Goal: Task Accomplishment & Management: Use online tool/utility

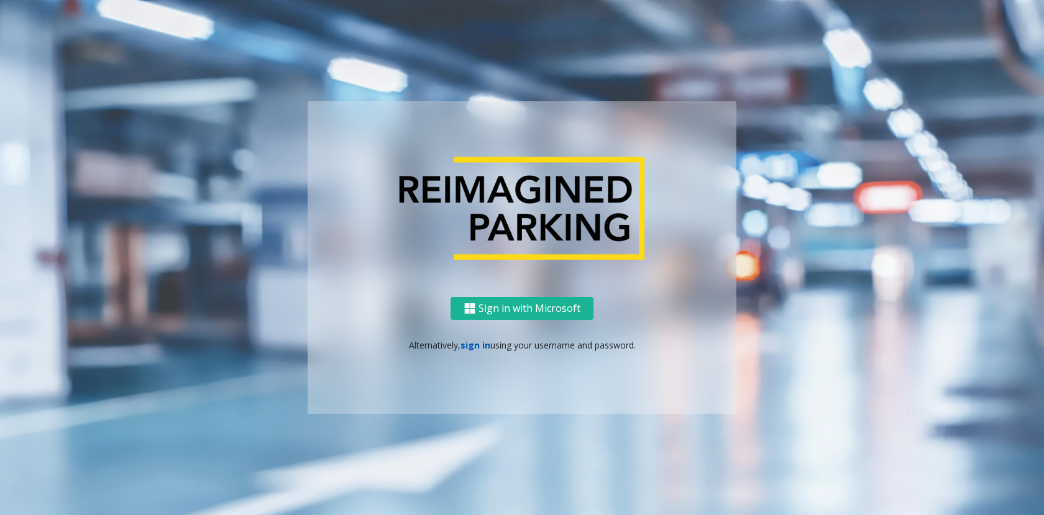
click at [469, 341] on link "sign in" at bounding box center [475, 345] width 30 height 12
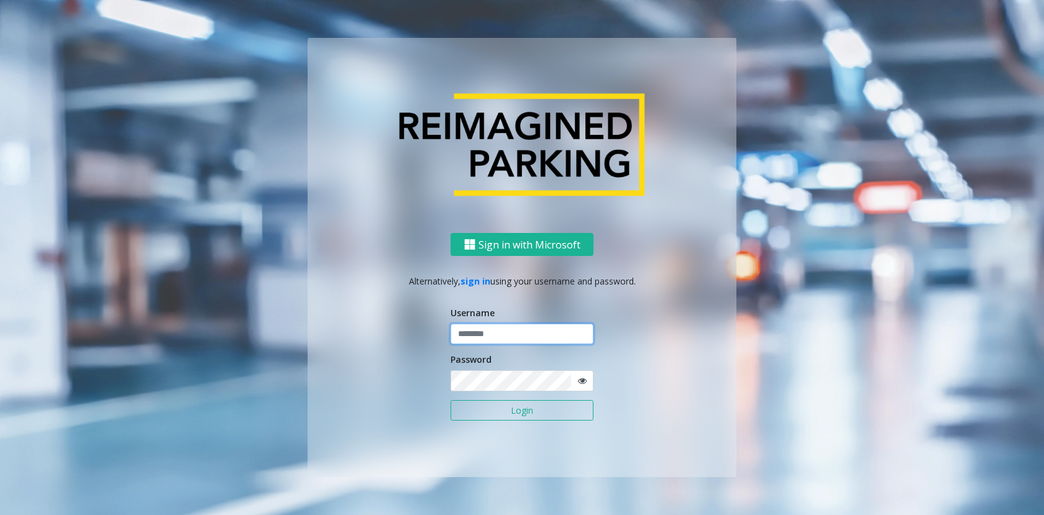
click at [511, 331] on input "text" at bounding box center [521, 334] width 143 height 21
type input "******"
click at [450, 400] on button "Login" at bounding box center [521, 410] width 143 height 21
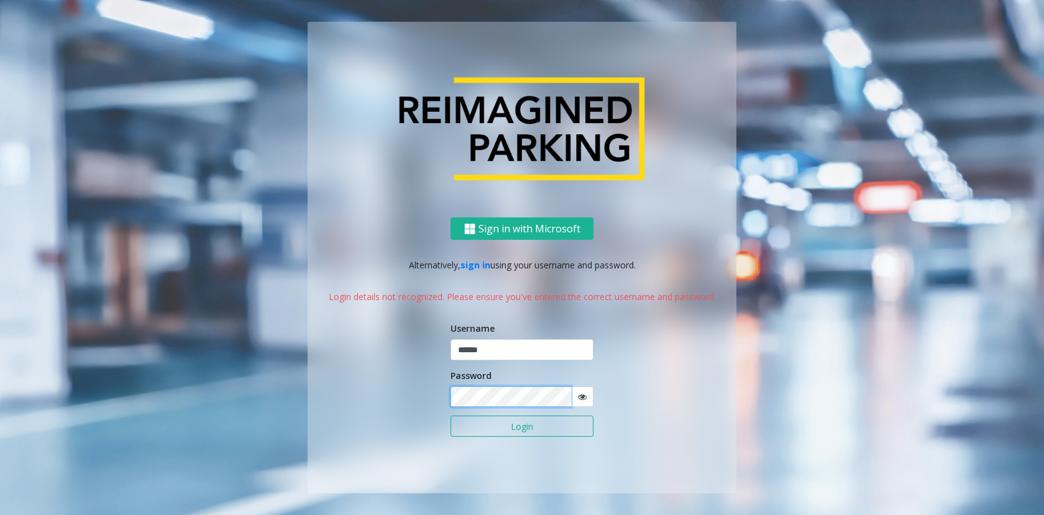
click at [347, 378] on div "Sign in with Microsoft Alternatively, sign in using your username and password.…" at bounding box center [522, 355] width 429 height 276
click at [450, 416] on button "Login" at bounding box center [521, 426] width 143 height 21
click at [582, 398] on icon at bounding box center [582, 397] width 9 height 9
click at [586, 396] on span at bounding box center [581, 396] width 23 height 21
click at [583, 396] on icon at bounding box center [582, 397] width 9 height 9
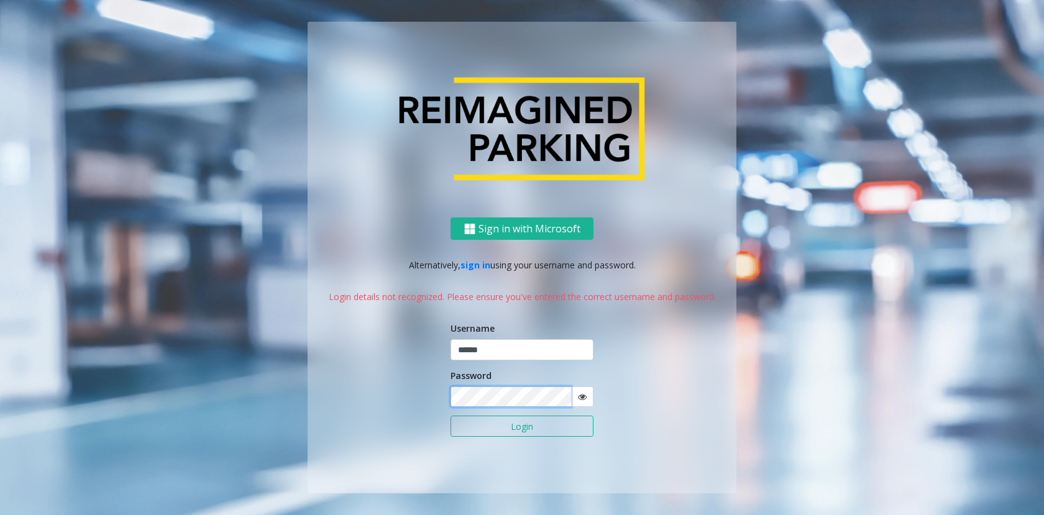
click at [317, 398] on div "Sign in with Microsoft Alternatively, sign in using your username and password.…" at bounding box center [522, 355] width 429 height 276
click at [450, 416] on button "Login" at bounding box center [521, 426] width 143 height 21
click at [383, 206] on div "Sign in with Microsoft Alternatively, sign in using your username and password.…" at bounding box center [522, 258] width 429 height 472
click at [363, 381] on div "Sign in with Microsoft Alternatively, sign in using your username and password.…" at bounding box center [522, 355] width 429 height 276
click at [516, 423] on button "Login" at bounding box center [521, 426] width 143 height 21
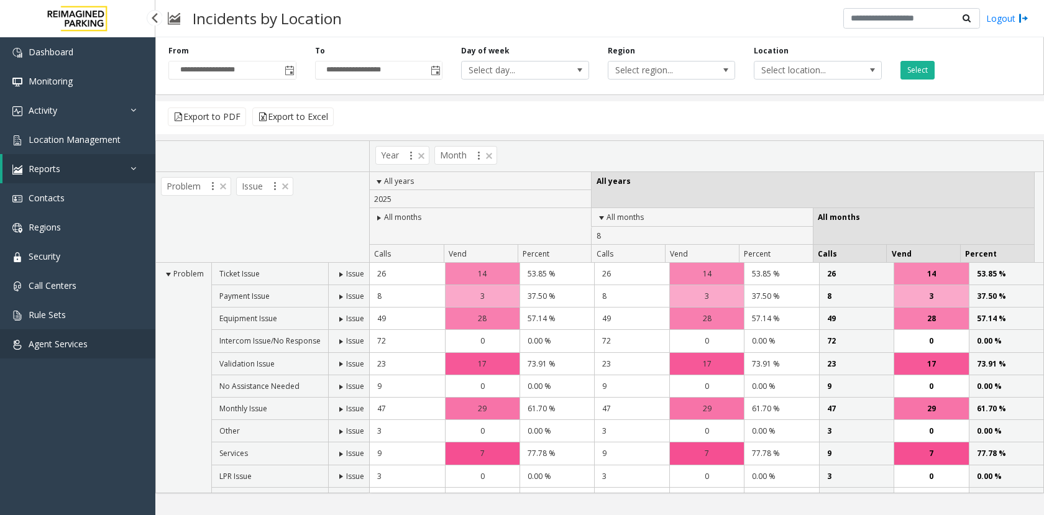
click at [41, 337] on link "Agent Services" at bounding box center [77, 343] width 155 height 29
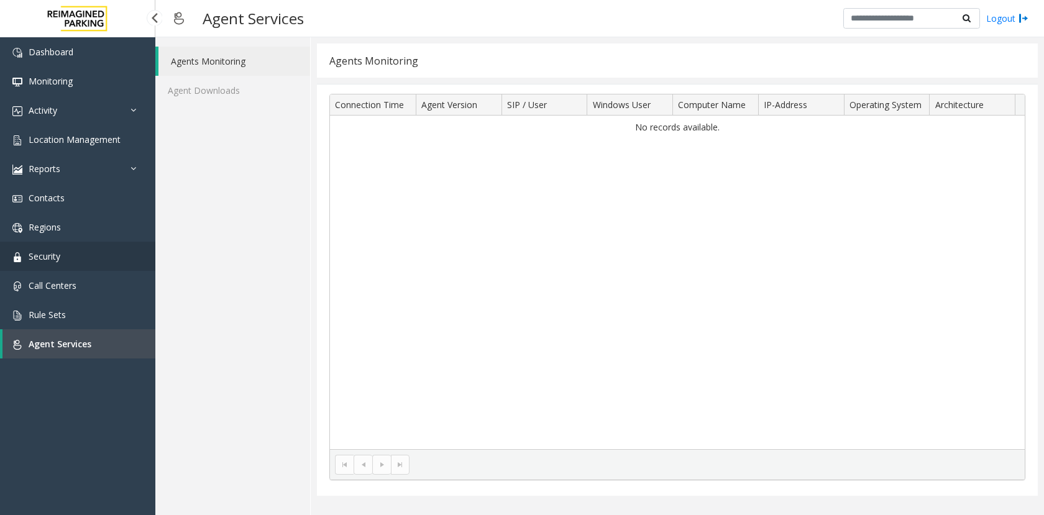
click at [55, 251] on span "Security" at bounding box center [45, 256] width 32 height 12
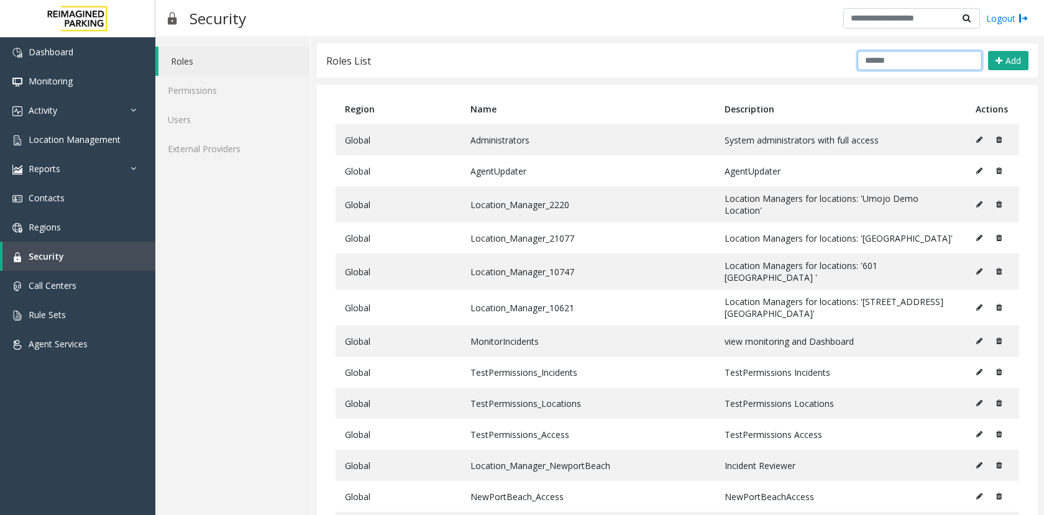
click at [913, 60] on input "text" at bounding box center [919, 60] width 124 height 19
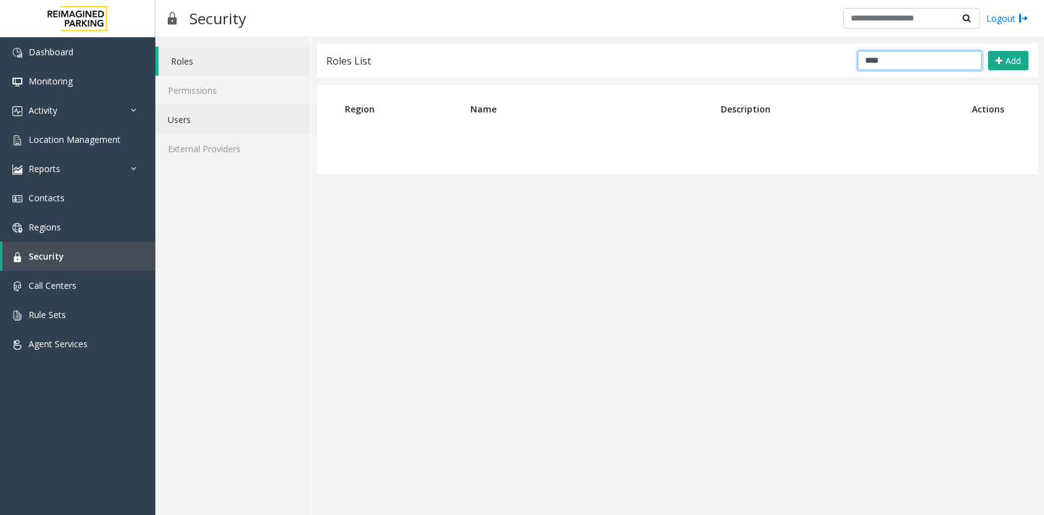
type input "****"
click at [202, 110] on link "Users" at bounding box center [232, 119] width 155 height 29
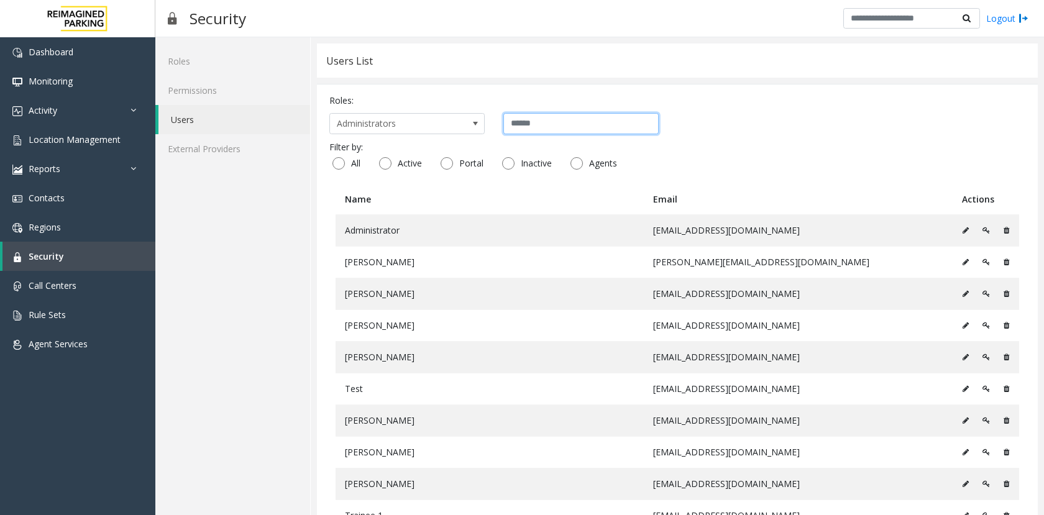
click at [531, 118] on input "text" at bounding box center [580, 123] width 155 height 21
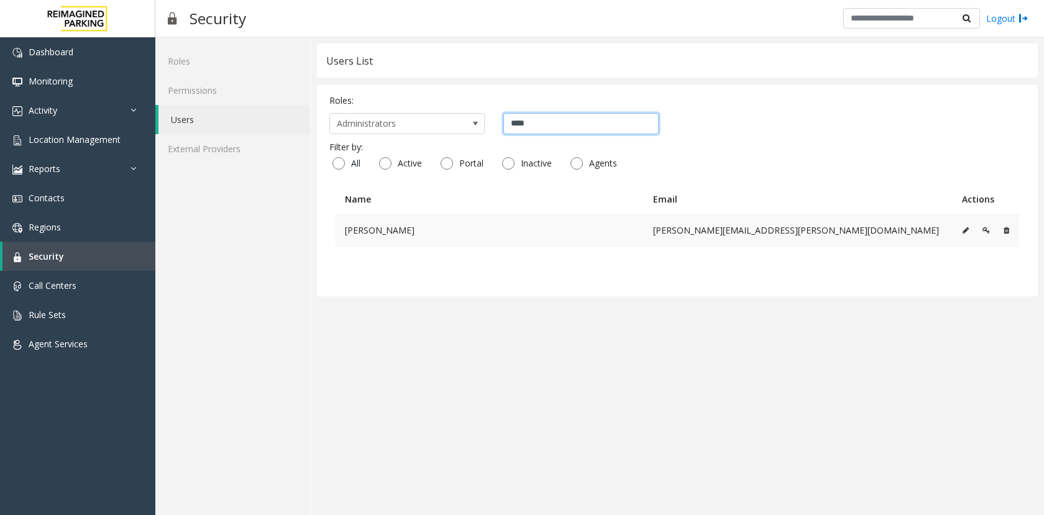
type input "****"
click at [983, 229] on icon at bounding box center [985, 230] width 7 height 7
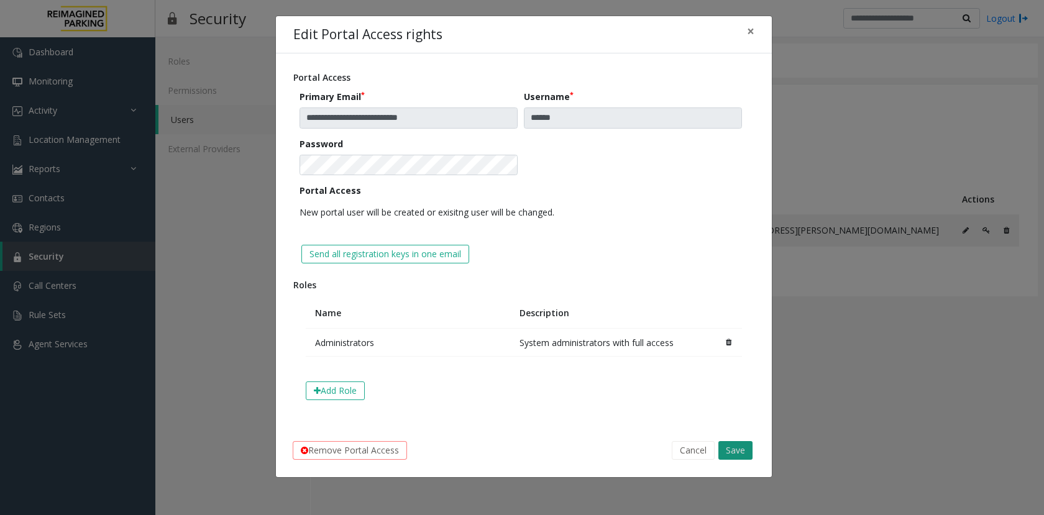
click at [742, 457] on button "Save" at bounding box center [735, 450] width 34 height 19
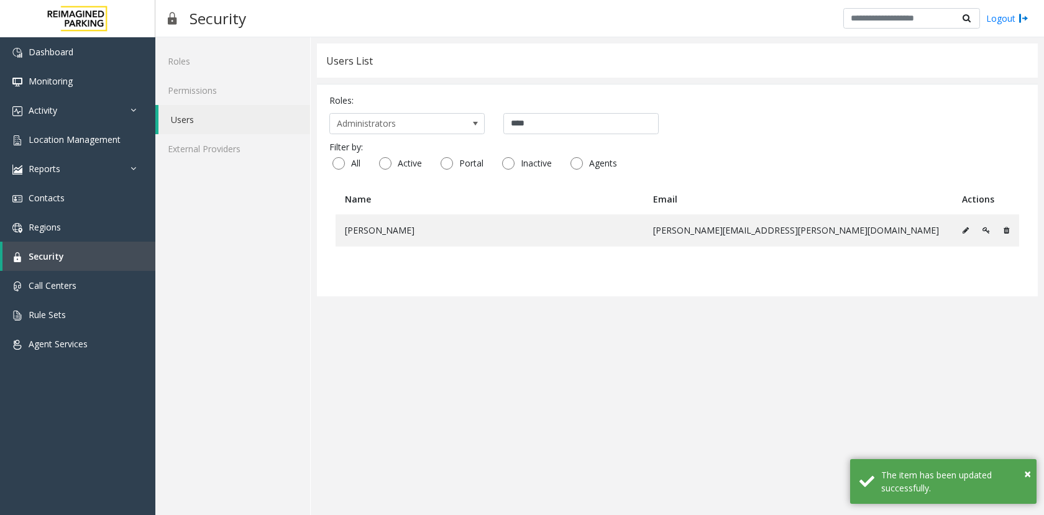
click at [362, 420] on app-users "**********" at bounding box center [677, 275] width 721 height 465
click at [426, 405] on app-users "**********" at bounding box center [677, 275] width 721 height 465
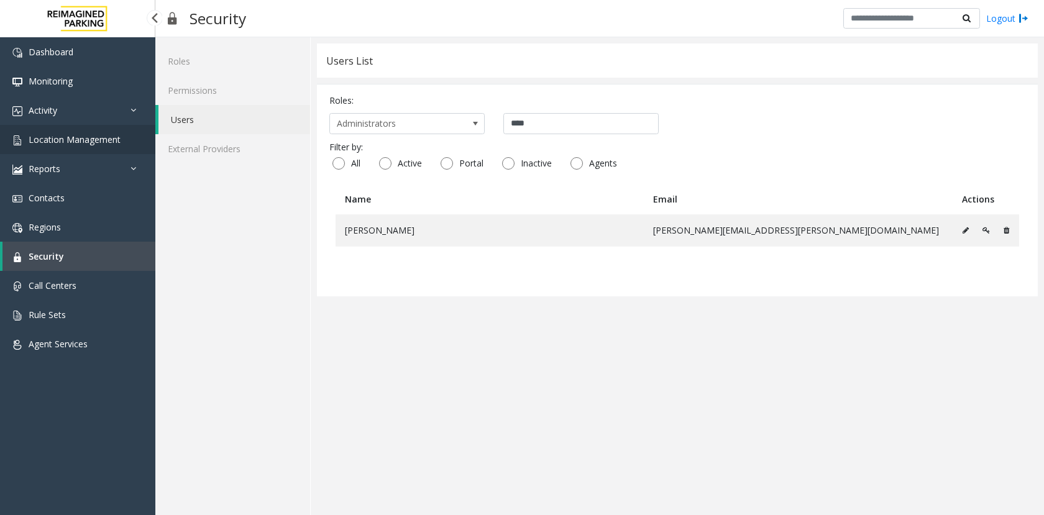
click at [88, 132] on link "Location Management" at bounding box center [77, 139] width 155 height 29
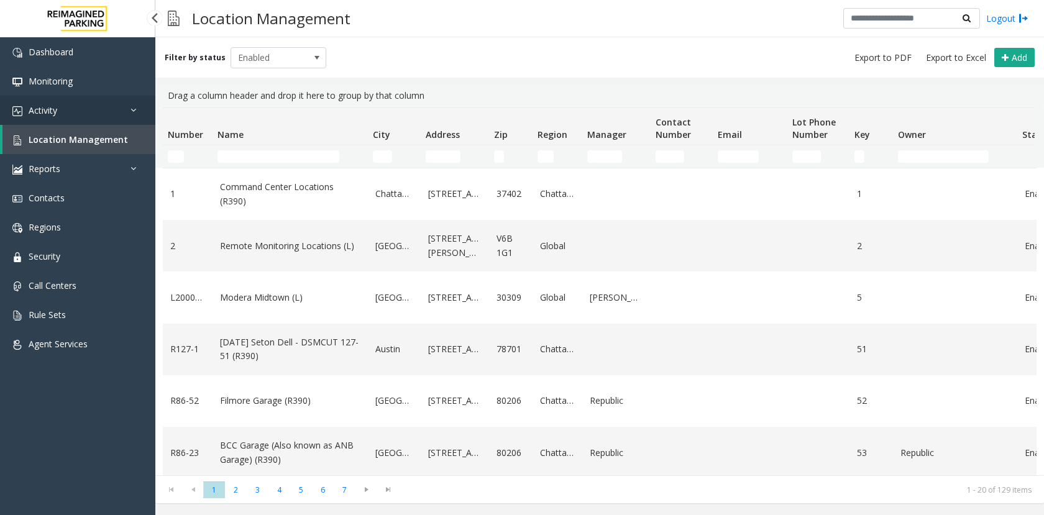
click at [89, 106] on link "Activity" at bounding box center [77, 110] width 155 height 29
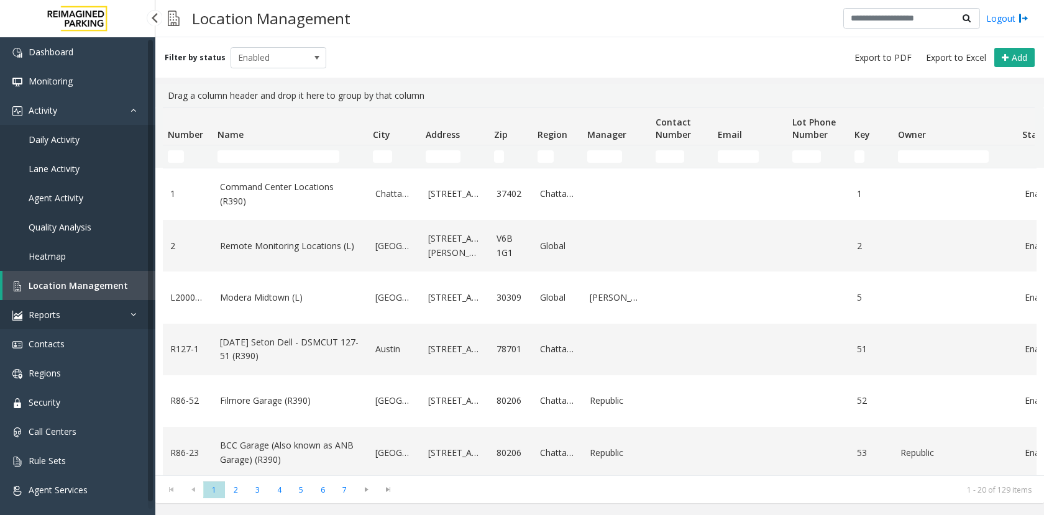
click at [81, 316] on link "Reports" at bounding box center [77, 314] width 155 height 29
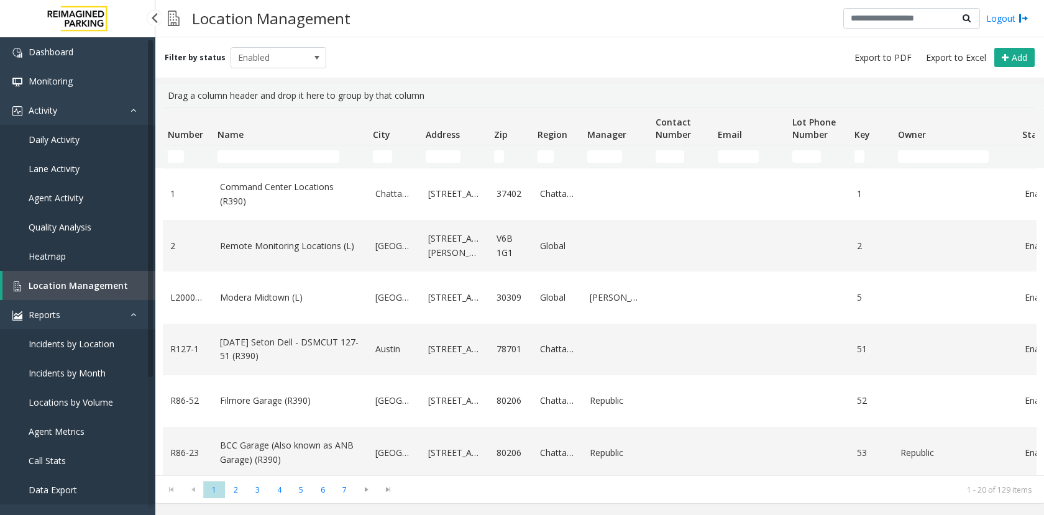
click at [80, 406] on span "Locations by Volume" at bounding box center [71, 402] width 84 height 12
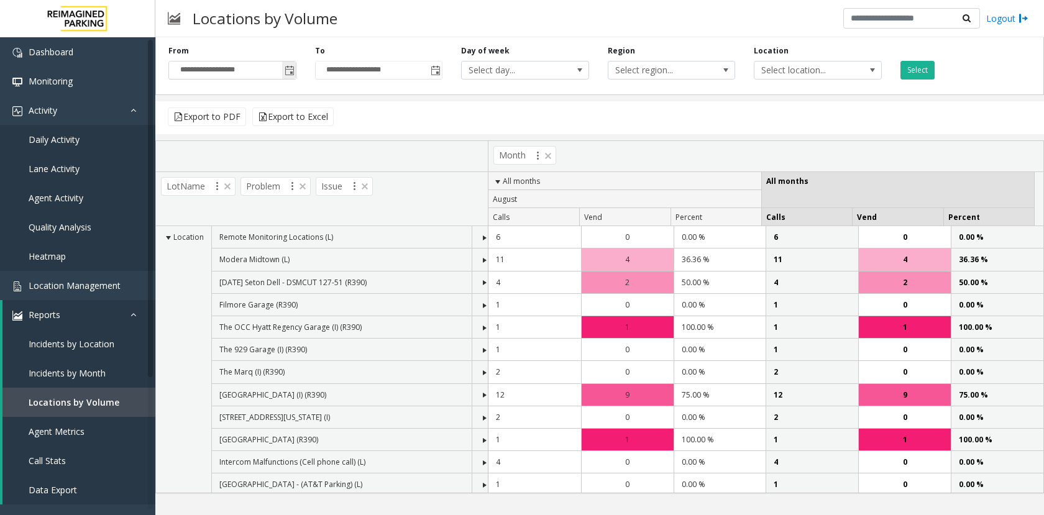
click at [287, 70] on span "Toggle popup" at bounding box center [290, 71] width 10 height 10
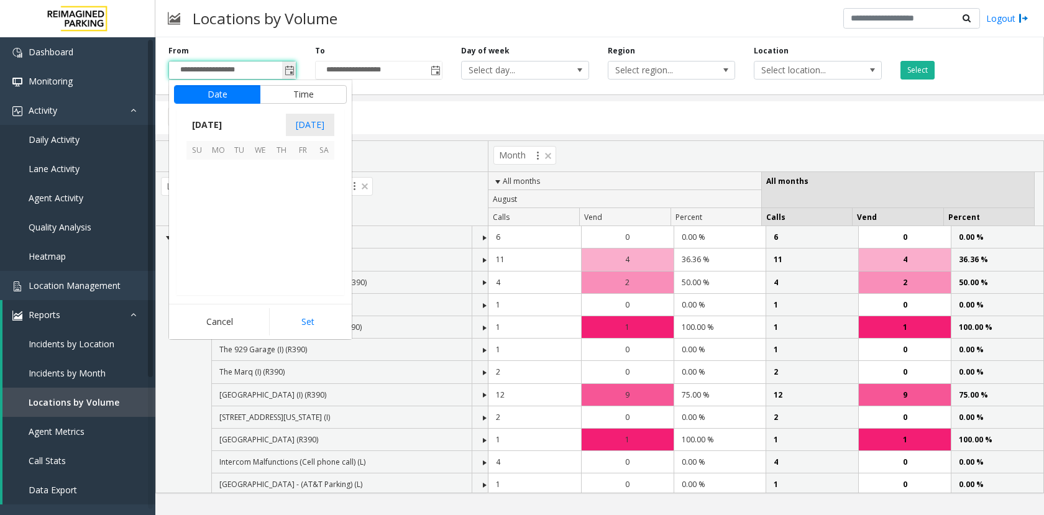
scroll to position [222827, 0]
click at [445, 71] on div "**********" at bounding box center [379, 62] width 147 height 34
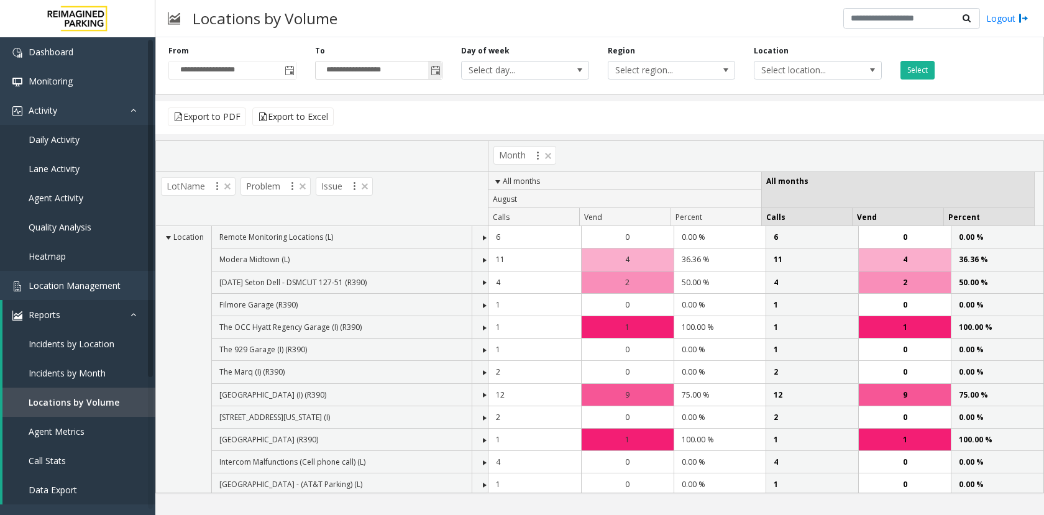
click at [434, 71] on span "Toggle popup" at bounding box center [436, 71] width 10 height 10
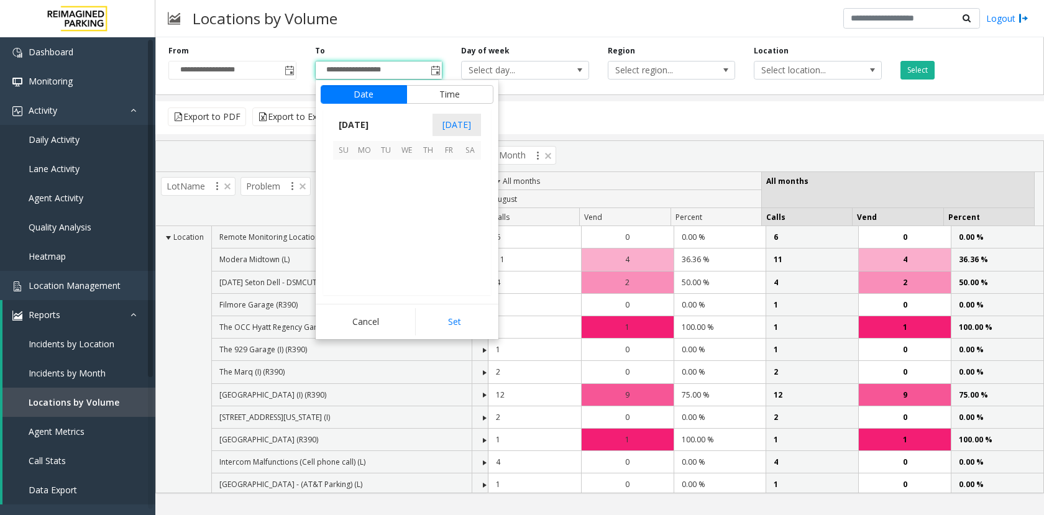
scroll to position [19, 0]
click at [448, 171] on span "1" at bounding box center [449, 170] width 21 height 21
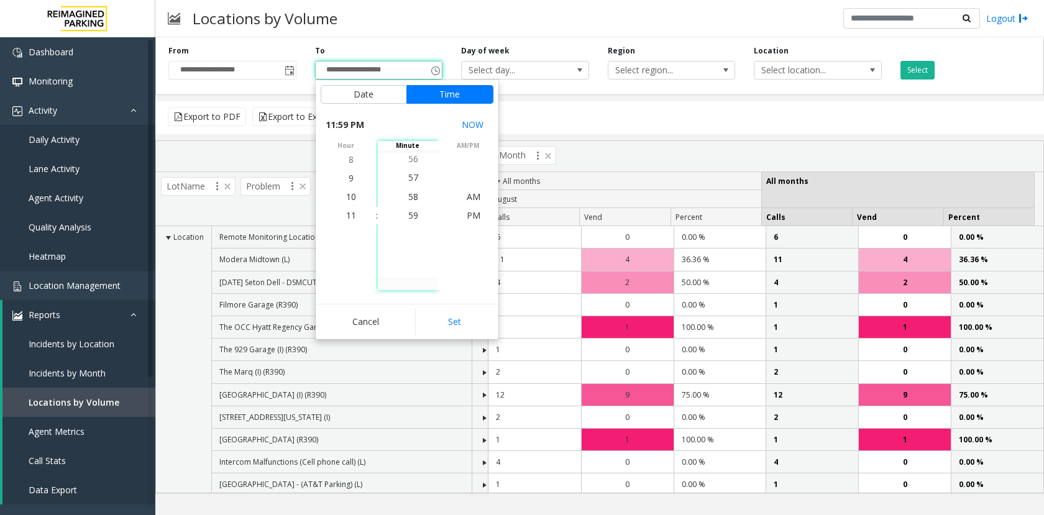
drag, startPoint x: 449, startPoint y: 329, endPoint x: 370, endPoint y: 95, distance: 246.4
click at [448, 326] on button "Set" at bounding box center [454, 321] width 78 height 27
type input "**********"
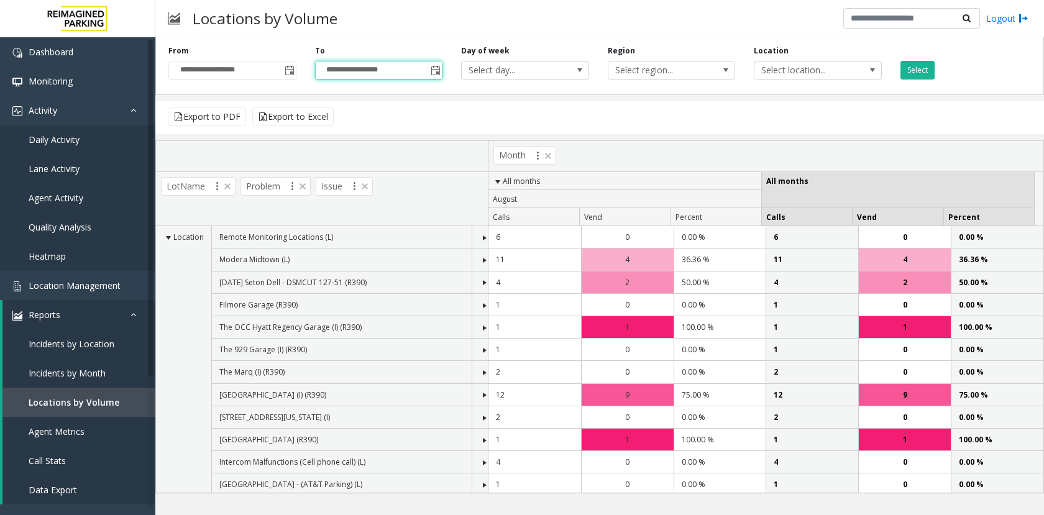
click at [390, 23] on div "Locations by Volume Logout" at bounding box center [599, 18] width 888 height 37
click at [286, 70] on span "Toggle popup" at bounding box center [290, 71] width 10 height 10
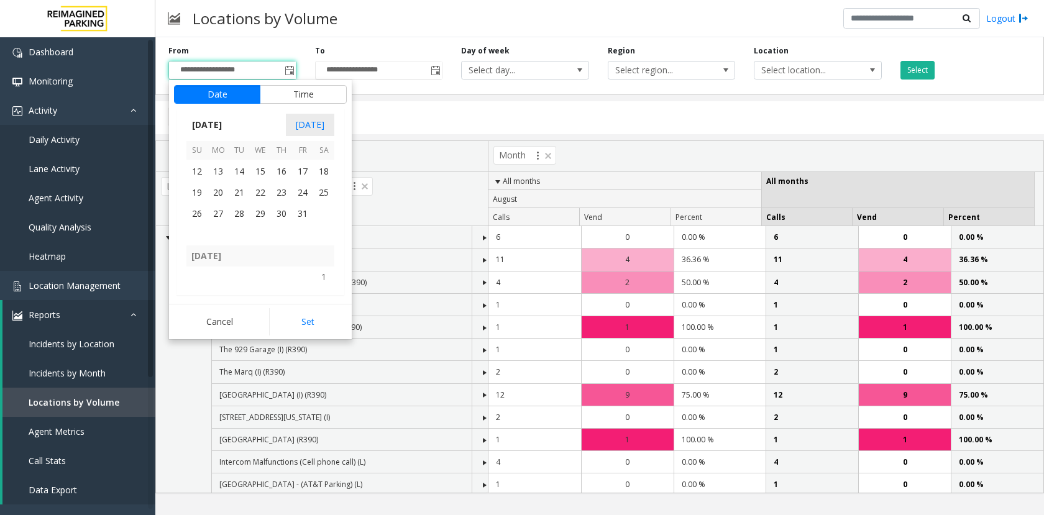
scroll to position [221895, 0]
click at [328, 214] on span "1" at bounding box center [323, 214] width 21 height 21
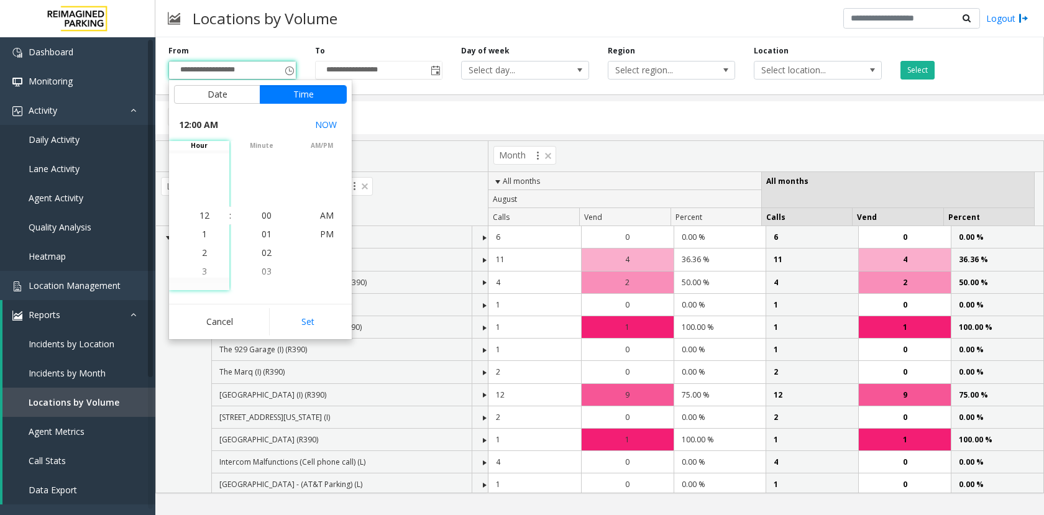
drag, startPoint x: 303, startPoint y: 313, endPoint x: 312, endPoint y: 194, distance: 119.0
click at [304, 309] on button "Set" at bounding box center [308, 321] width 78 height 27
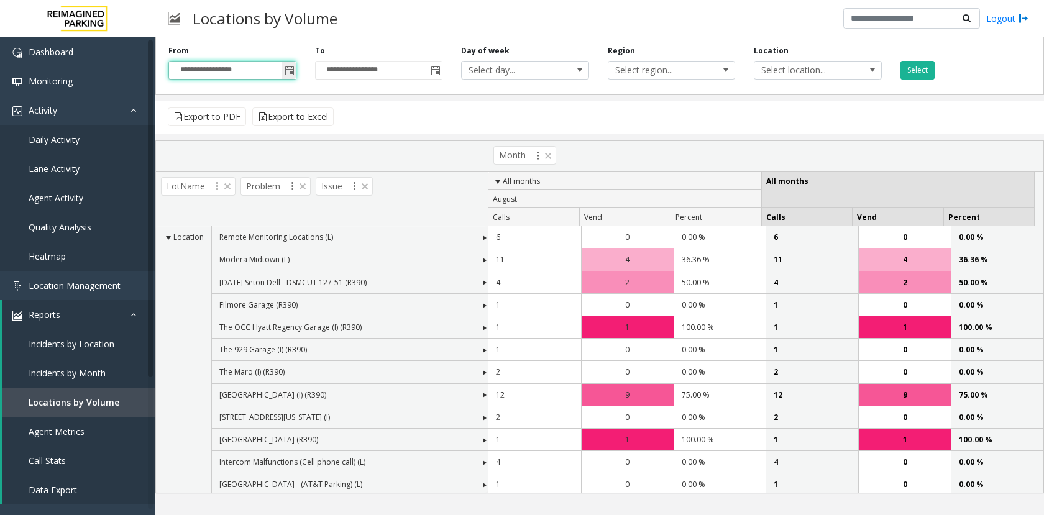
click at [289, 75] on span "Toggle popup" at bounding box center [290, 71] width 10 height 10
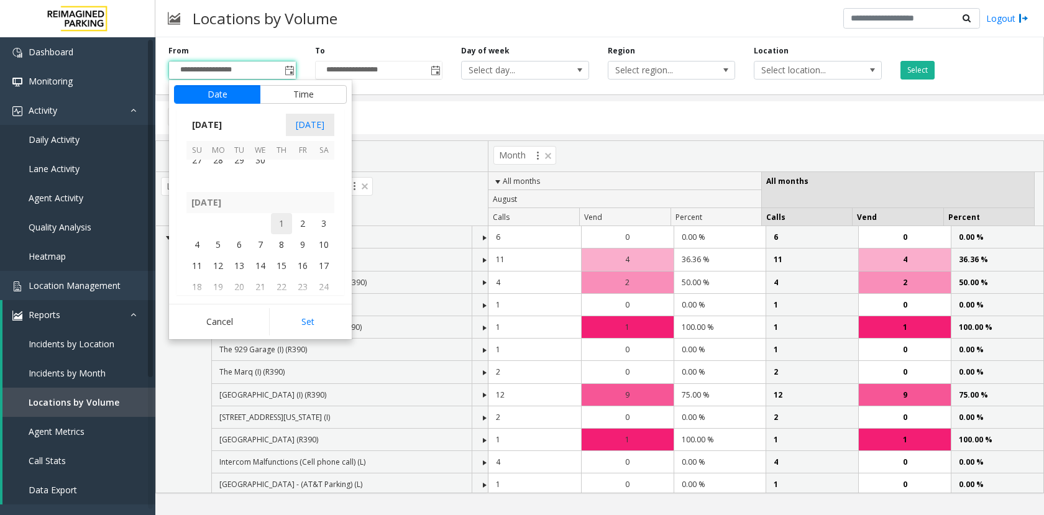
click at [281, 227] on span "1" at bounding box center [281, 223] width 21 height 21
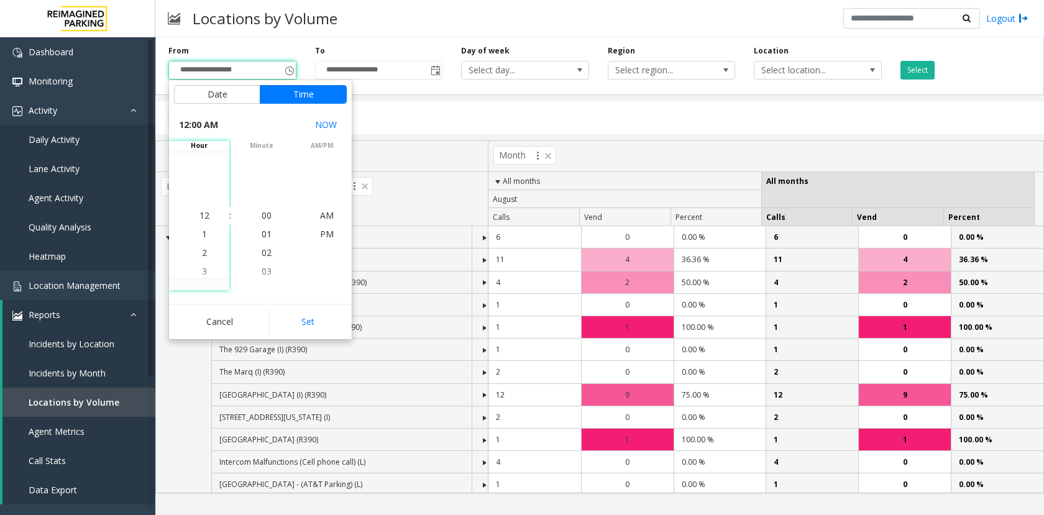
drag, startPoint x: 307, startPoint y: 324, endPoint x: 319, endPoint y: 291, distance: 35.0
click at [308, 322] on button "Set" at bounding box center [308, 321] width 78 height 27
type input "**********"
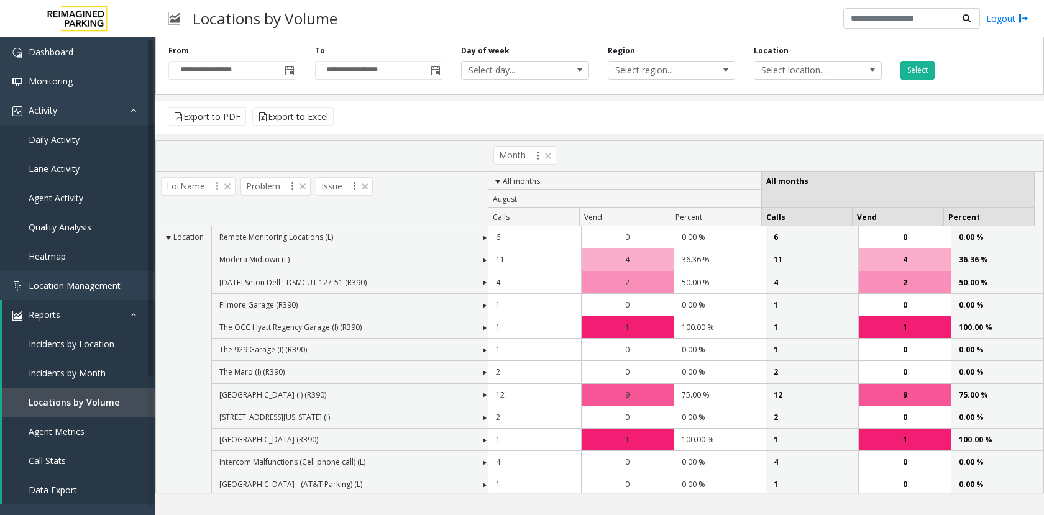
click at [454, 27] on div "Locations by Volume Logout" at bounding box center [599, 18] width 888 height 37
click at [931, 76] on button "Select" at bounding box center [917, 70] width 34 height 19
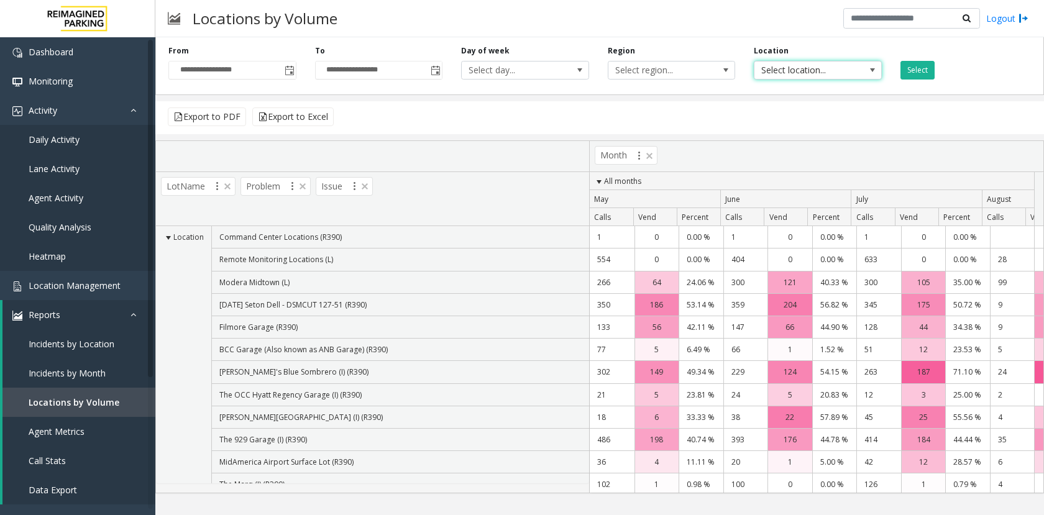
click at [823, 75] on span "Select location..." at bounding box center [804, 70] width 101 height 17
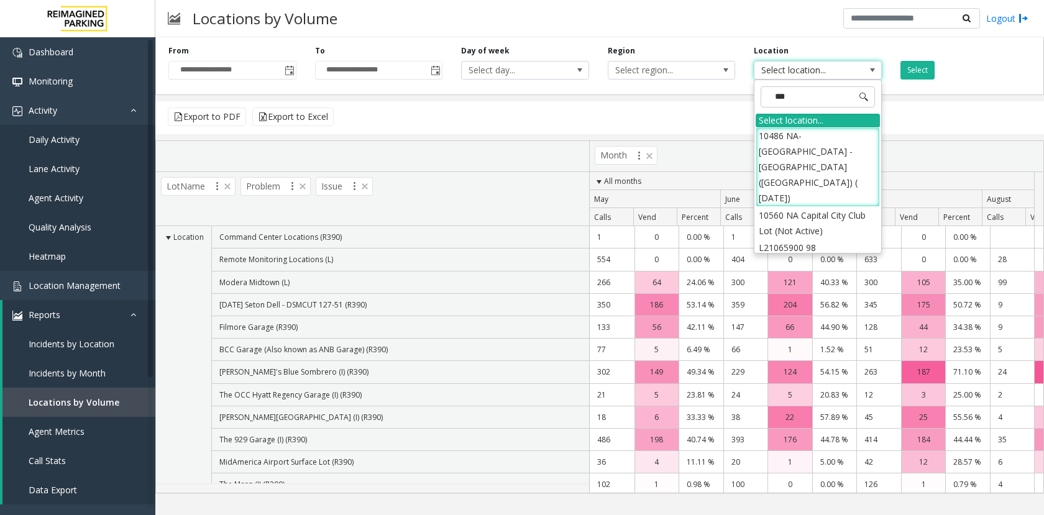
type input "****"
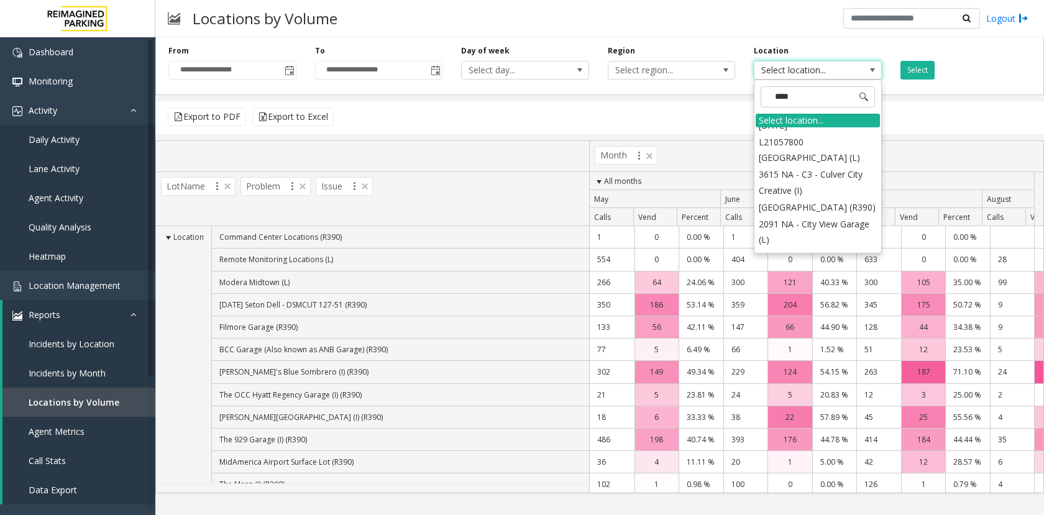
scroll to position [249, 0]
click at [824, 299] on li "null [GEOGRAPHIC_DATA] Garage" at bounding box center [817, 315] width 124 height 32
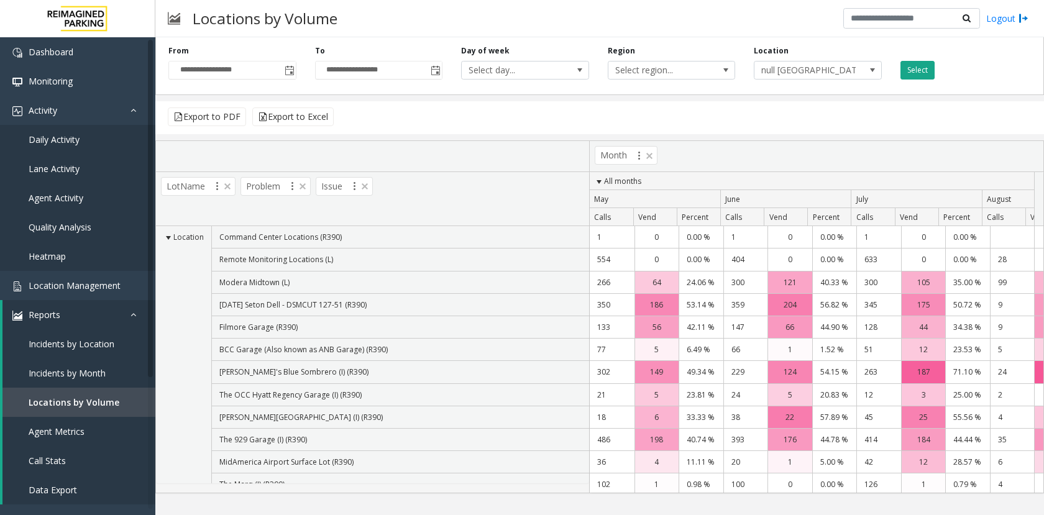
click at [904, 73] on button "Select" at bounding box center [917, 70] width 34 height 19
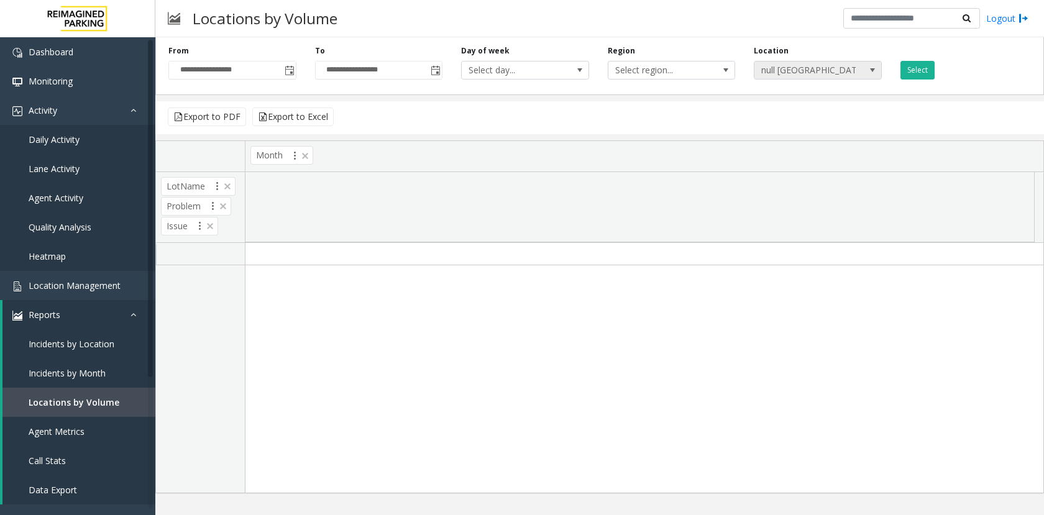
click at [806, 75] on span "null [GEOGRAPHIC_DATA] Garage" at bounding box center [804, 70] width 101 height 17
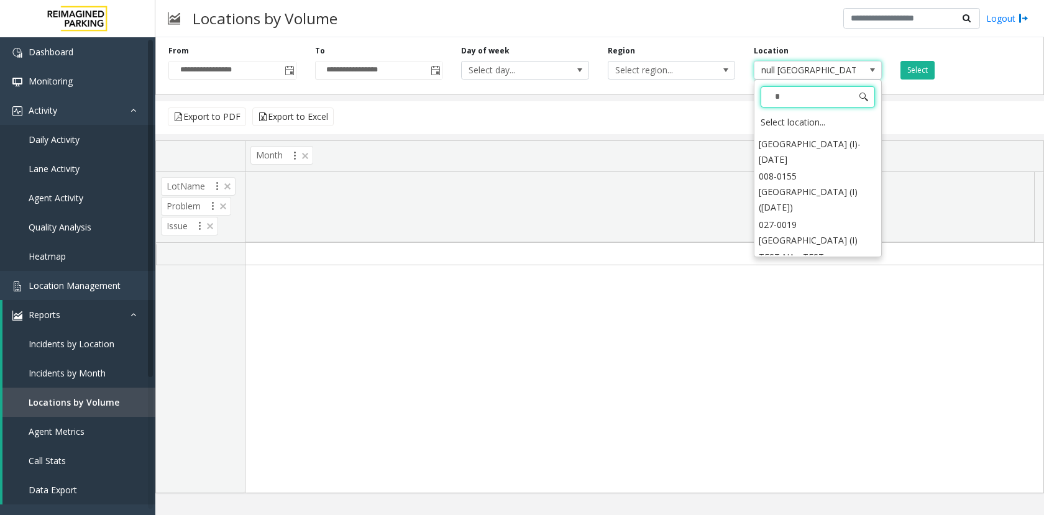
scroll to position [15030, 0]
type input "**"
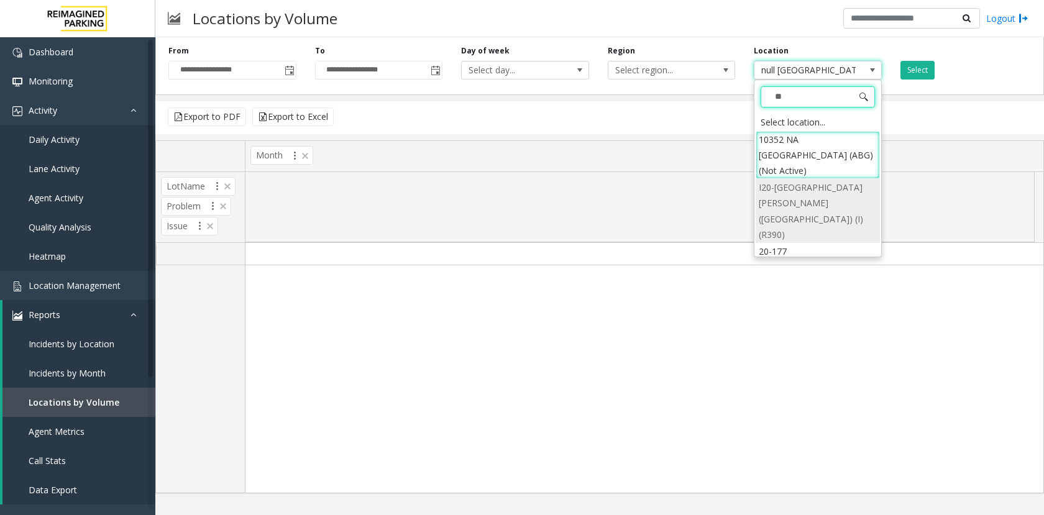
click at [824, 193] on li "I20-[GEOGRAPHIC_DATA][PERSON_NAME] ([GEOGRAPHIC_DATA]) (I) (R390)" at bounding box center [817, 211] width 124 height 64
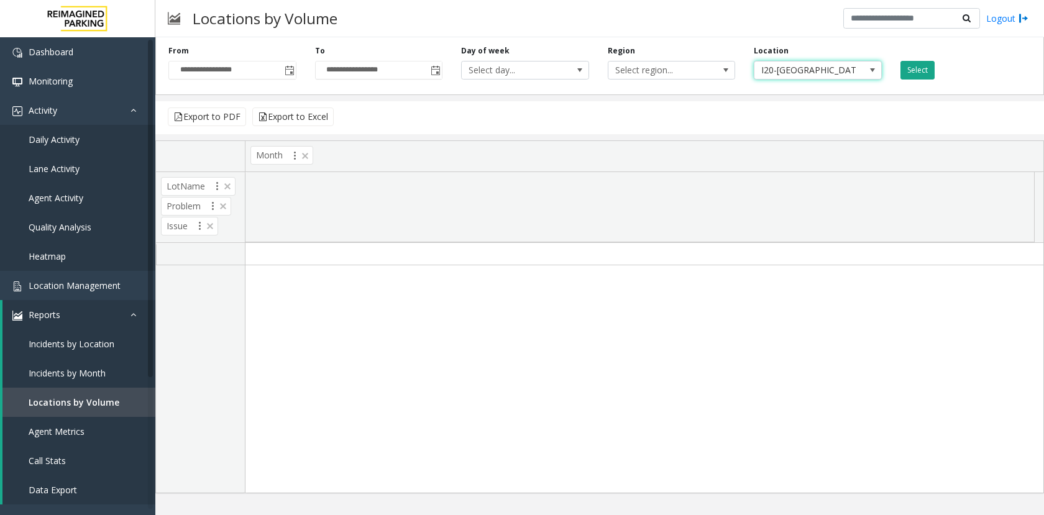
click at [915, 72] on button "Select" at bounding box center [917, 70] width 34 height 19
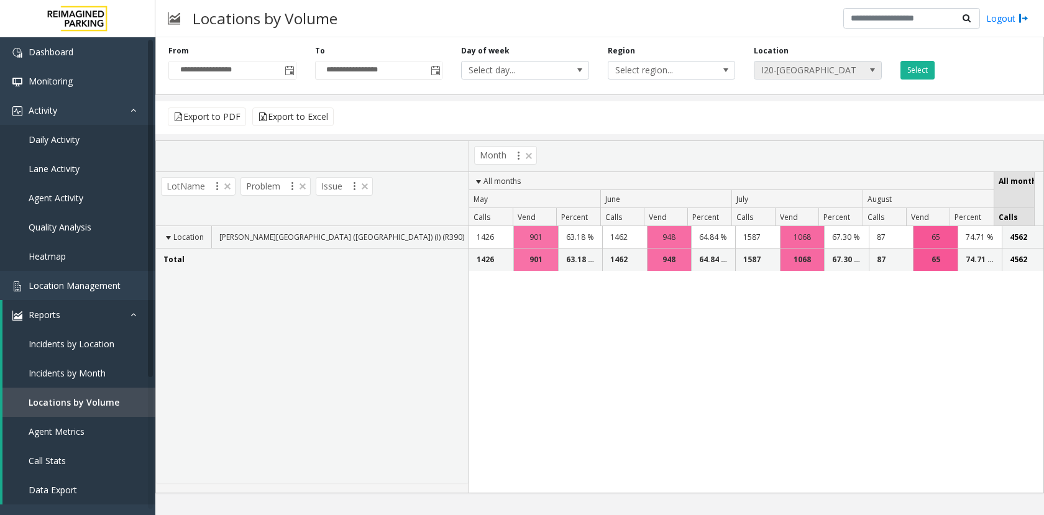
click at [826, 70] on span "I20-[GEOGRAPHIC_DATA][PERSON_NAME] ([GEOGRAPHIC_DATA]) (I) (R390)" at bounding box center [804, 70] width 101 height 17
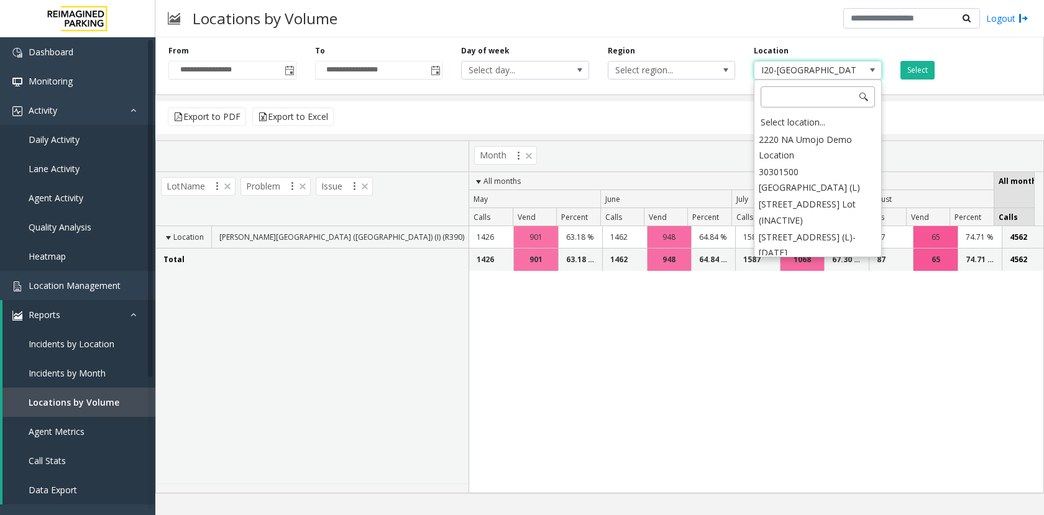
scroll to position [5465, 0]
click at [811, 98] on input at bounding box center [817, 96] width 114 height 21
type input "****"
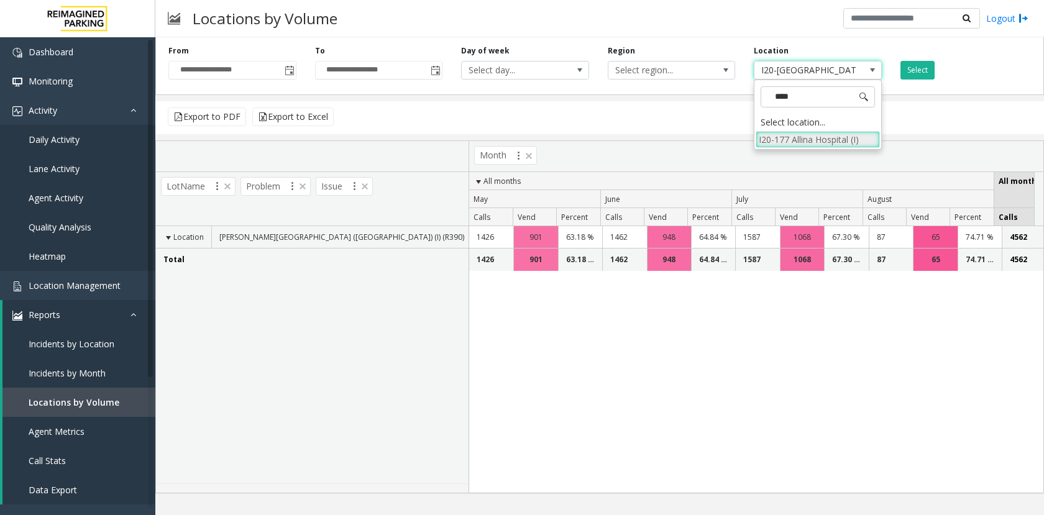
click at [811, 135] on li "I20-177 Allina Hospital (I)" at bounding box center [817, 139] width 124 height 17
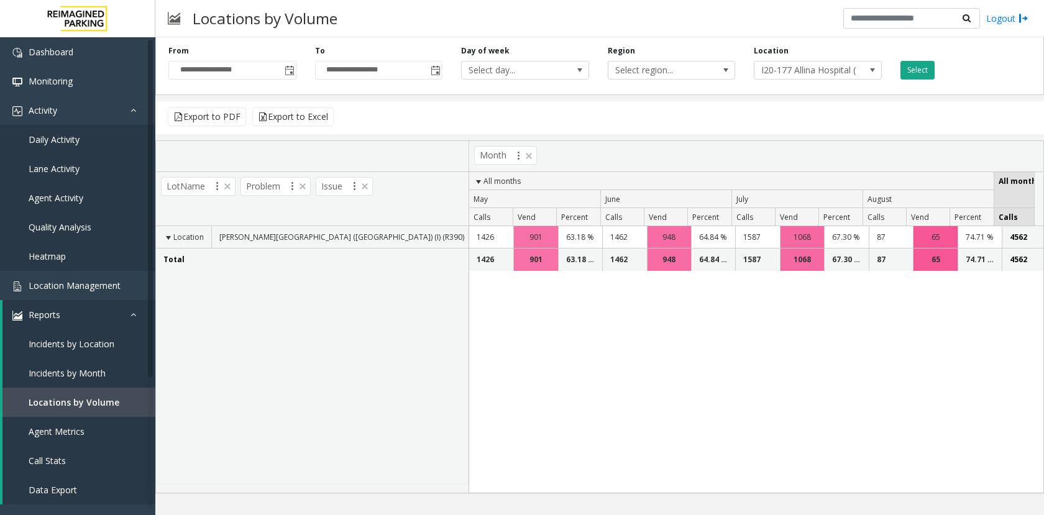
click at [924, 69] on button "Select" at bounding box center [917, 70] width 34 height 19
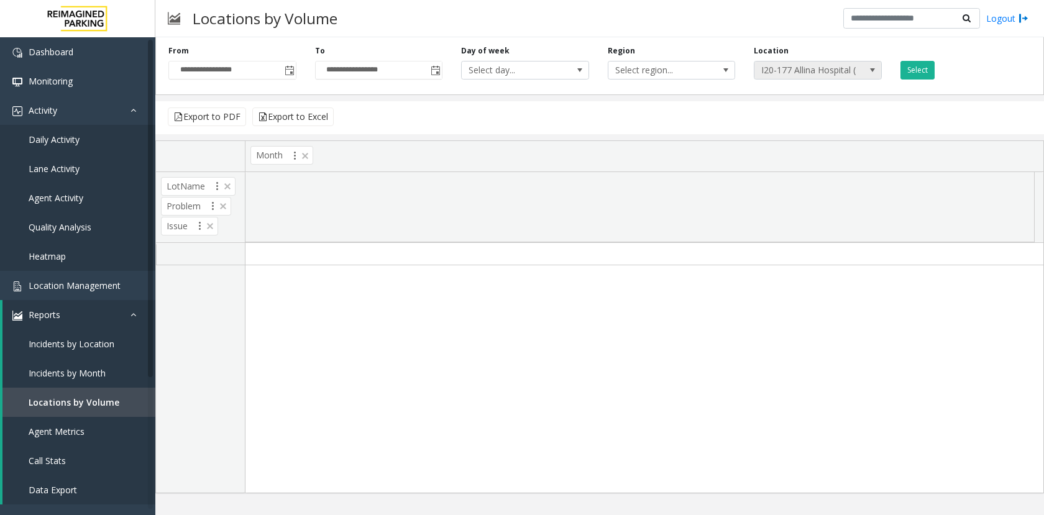
click at [806, 73] on span "I20-177 Allina Hospital (I)" at bounding box center [804, 70] width 101 height 17
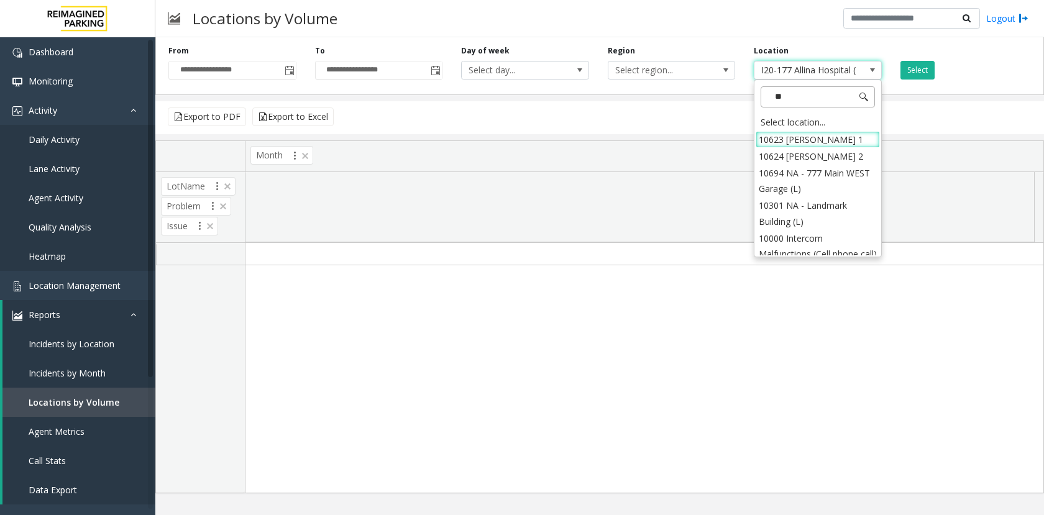
type input "*"
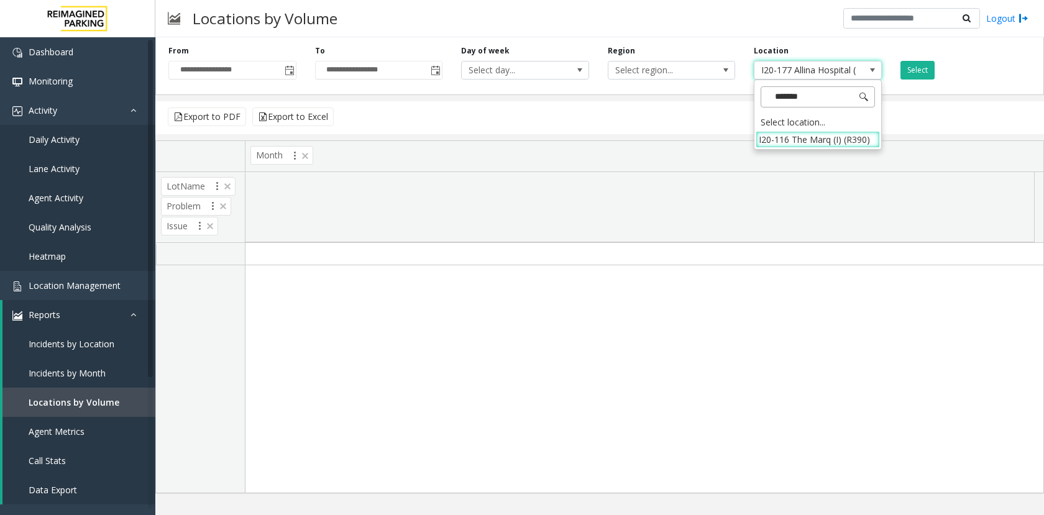
type input "********"
click at [796, 138] on li "I20-116 The Marq (I) (R390)" at bounding box center [817, 139] width 124 height 17
click at [923, 73] on button "Select" at bounding box center [917, 70] width 34 height 19
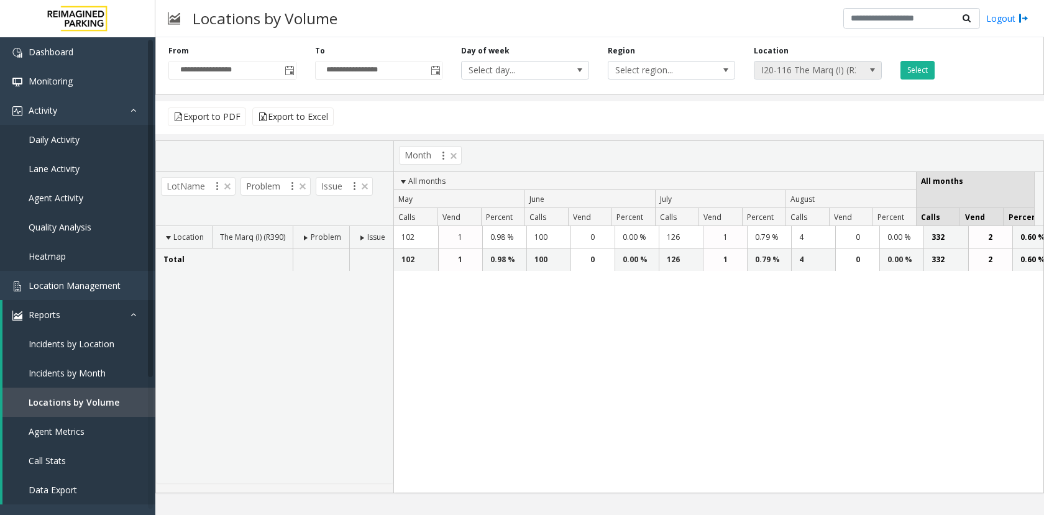
click at [819, 71] on span "I20-116 The Marq (I) (R390)" at bounding box center [804, 70] width 101 height 17
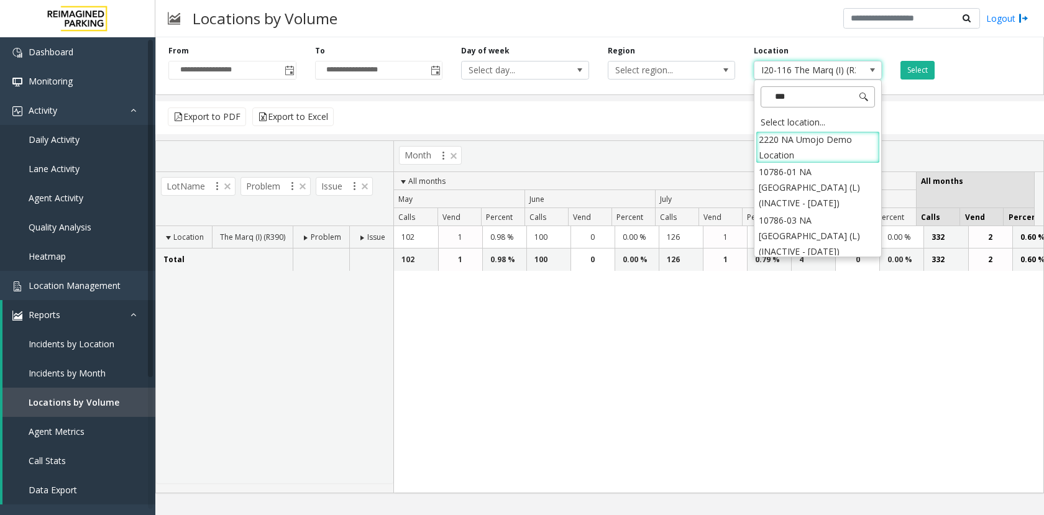
type input "****"
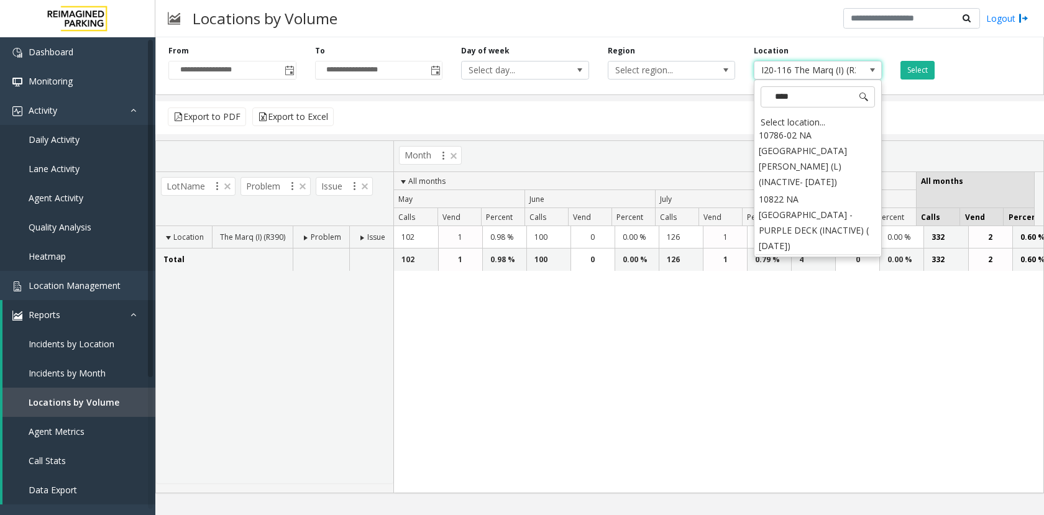
click at [786, 254] on li "I21-68 [PERSON_NAME]'s Blue Sombrero (I) (R390)" at bounding box center [817, 270] width 124 height 32
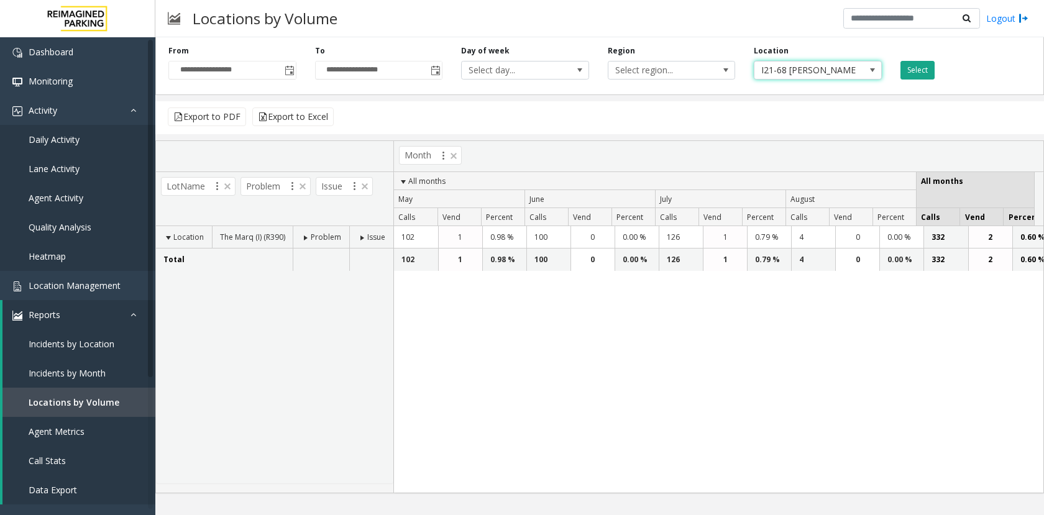
click at [928, 72] on button "Select" at bounding box center [917, 70] width 34 height 19
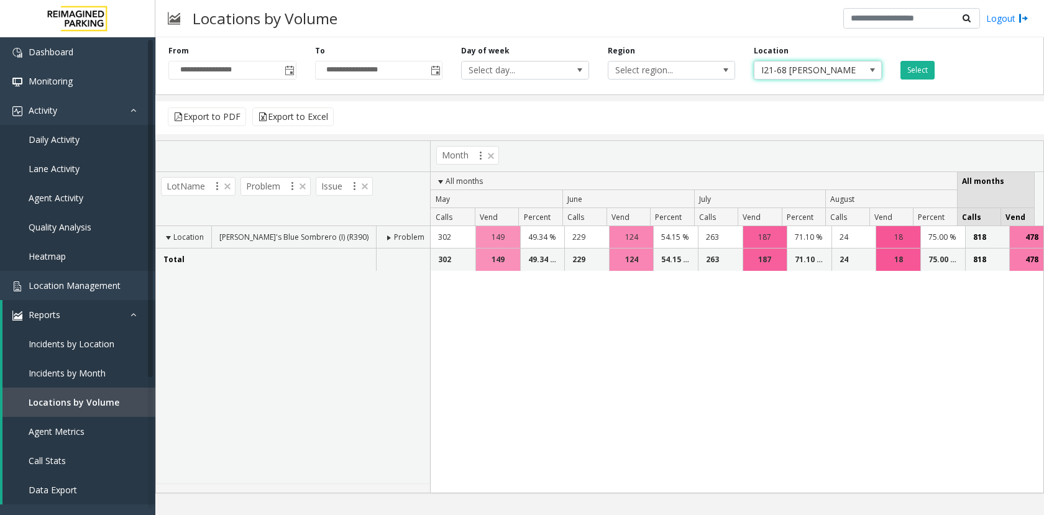
click at [799, 72] on span "I21-68 [PERSON_NAME]'s Blue Sombrero (I) (R390)" at bounding box center [804, 70] width 101 height 17
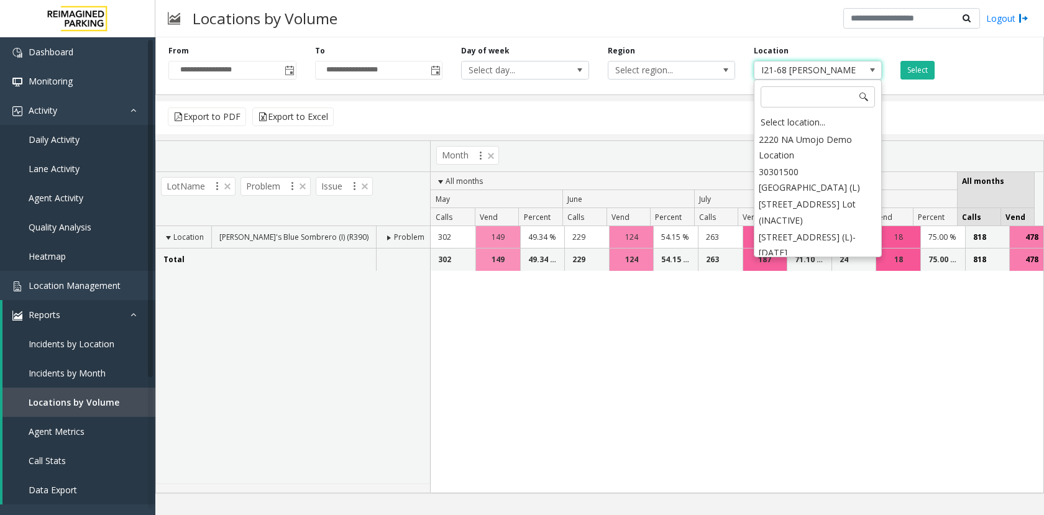
scroll to position [6654, 0]
click at [785, 96] on input at bounding box center [817, 96] width 114 height 21
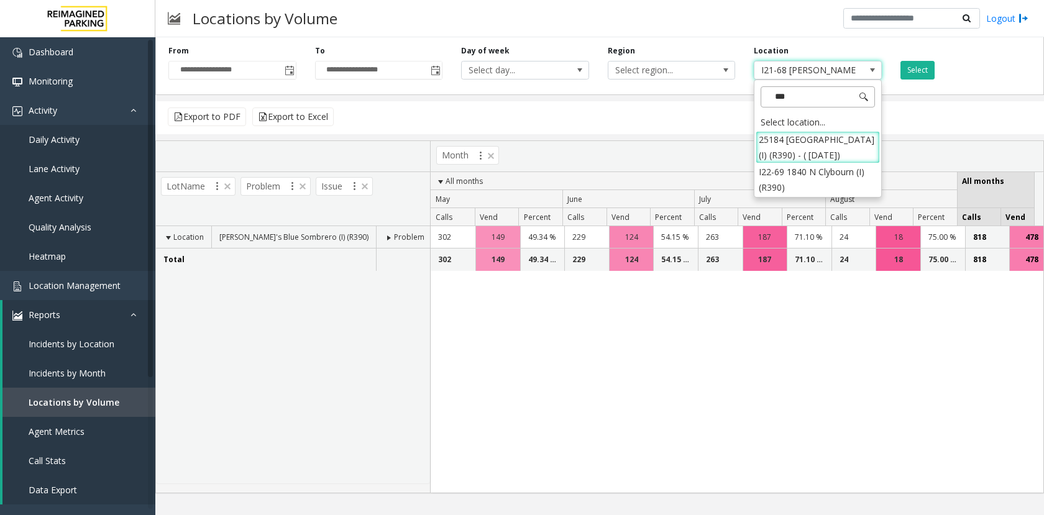
type input "****"
click at [791, 144] on li "I22-69 1840 N Clybourn (I) (R390)" at bounding box center [817, 147] width 124 height 32
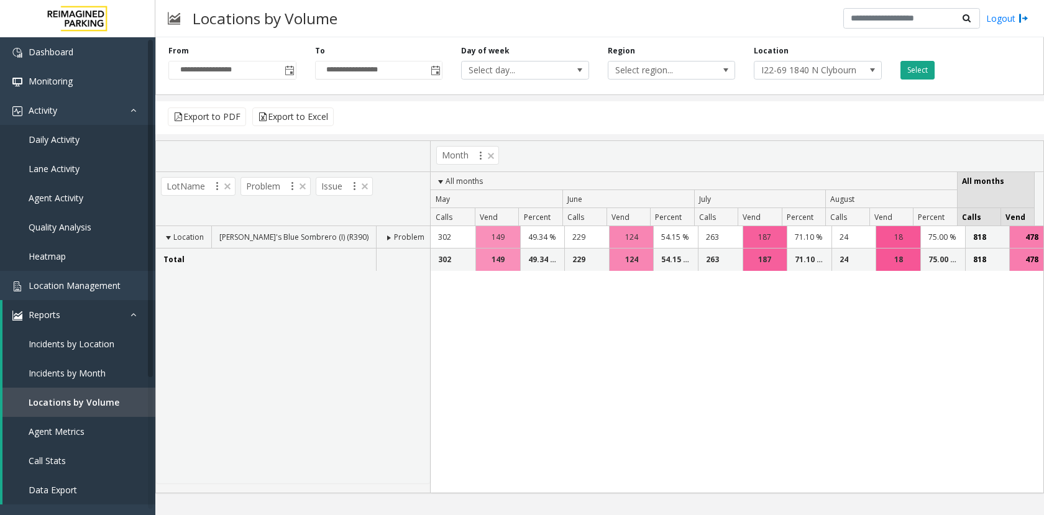
click at [918, 71] on button "Select" at bounding box center [917, 70] width 34 height 19
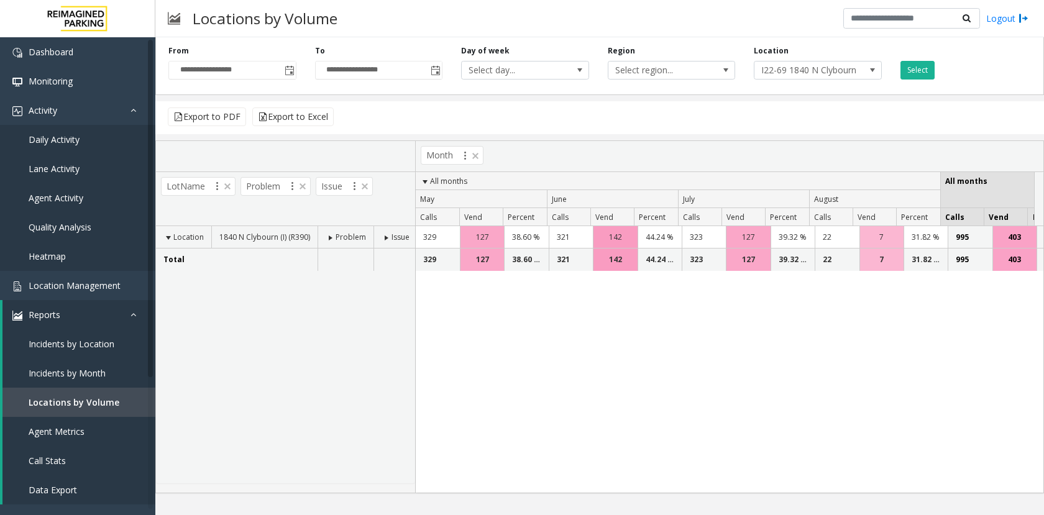
click at [826, 58] on div "Location I22-69 1840 N Clybourn (I) (R390)" at bounding box center [817, 62] width 147 height 34
click at [825, 68] on span "I22-69 1840 N Clybourn (I) (R390)" at bounding box center [804, 70] width 101 height 17
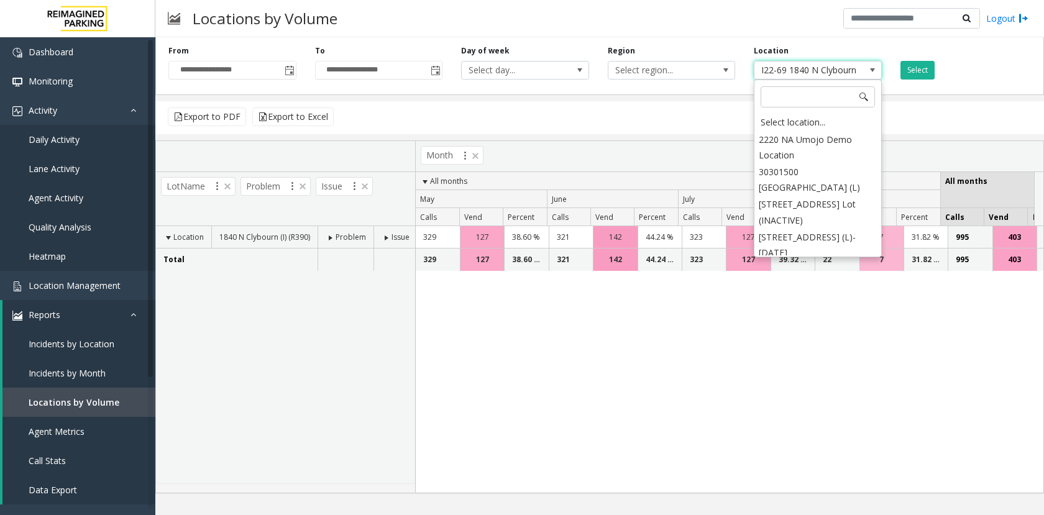
scroll to position [12226, 0]
click at [838, 67] on span "I22-69 1840 N Clybourn (I) (R390)" at bounding box center [804, 70] width 101 height 17
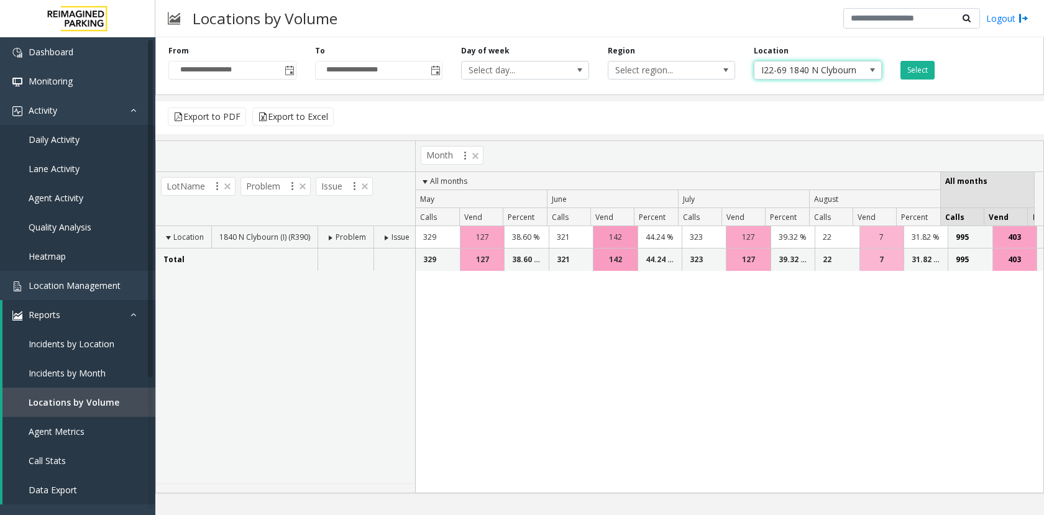
click at [837, 71] on span "I22-69 1840 N Clybourn (I) (R390)" at bounding box center [804, 70] width 101 height 17
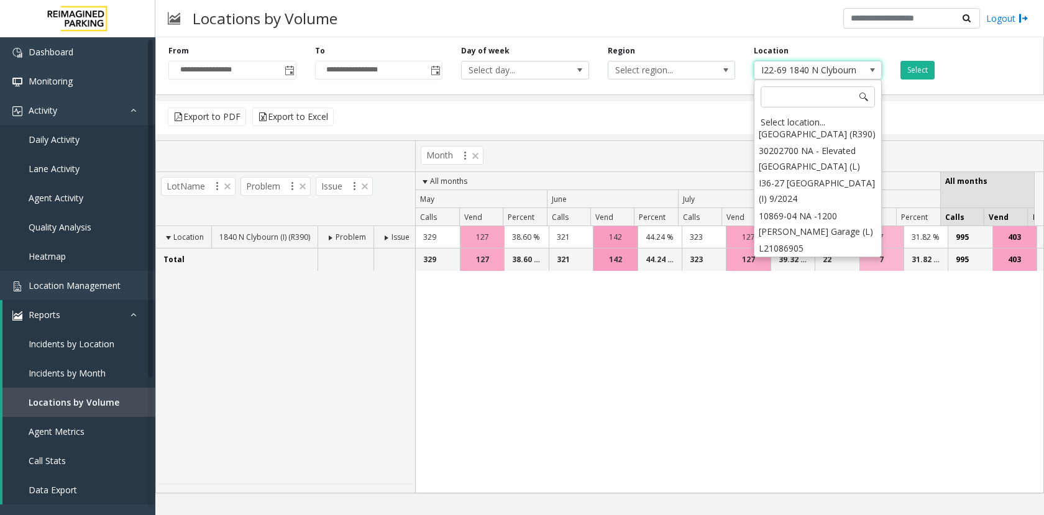
scroll to position [11605, 0]
click at [821, 120] on div "Select location..." at bounding box center [817, 122] width 124 height 17
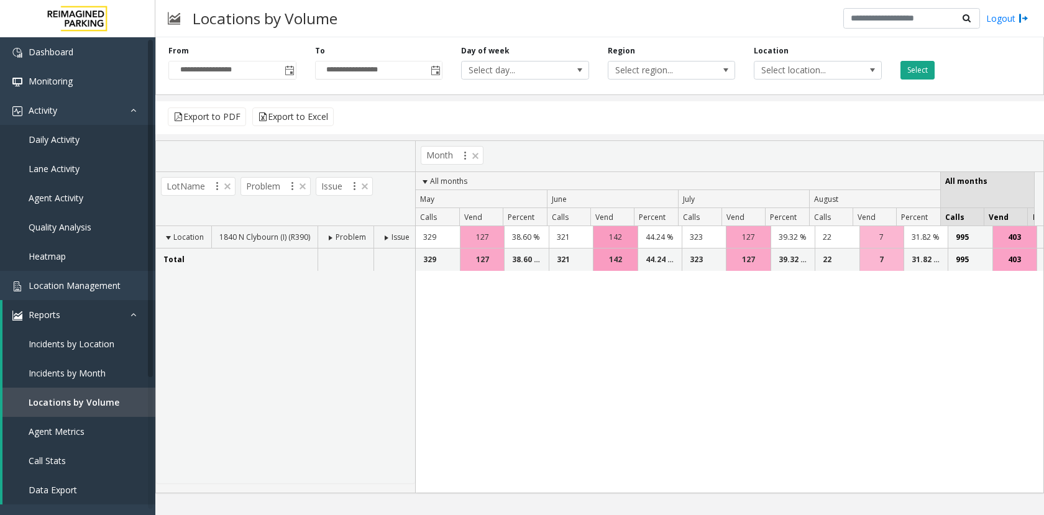
click at [928, 68] on button "Select" at bounding box center [917, 70] width 34 height 19
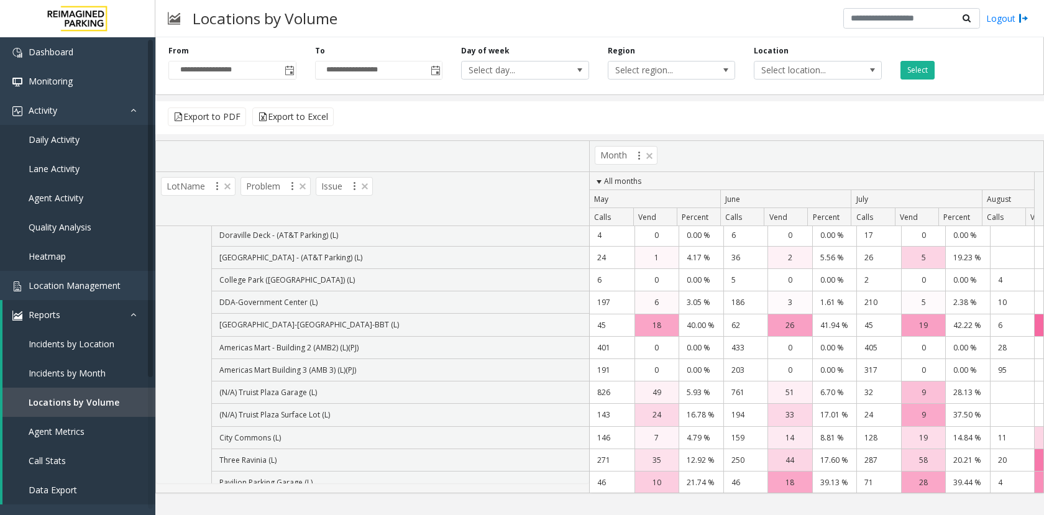
scroll to position [0, 0]
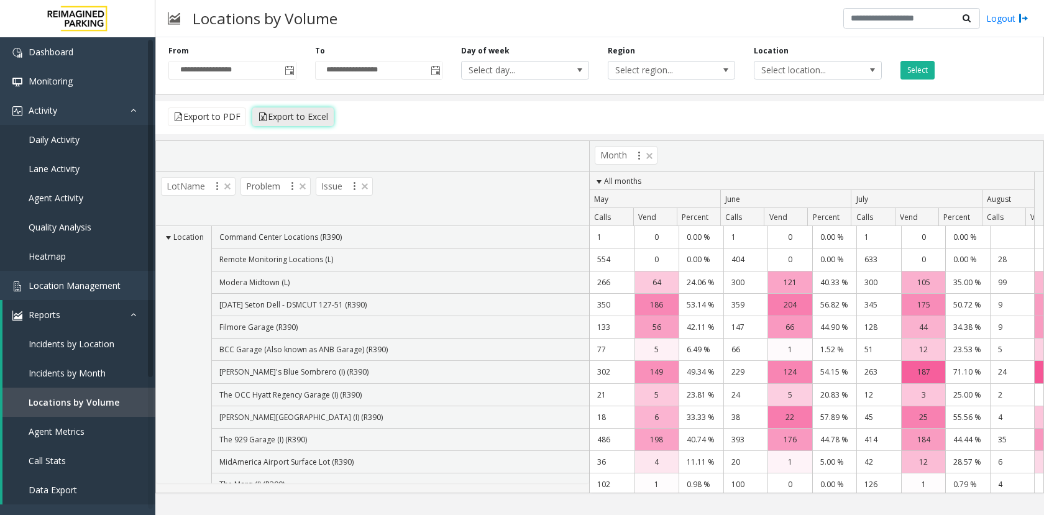
click at [310, 116] on button "Export to Excel" at bounding box center [292, 116] width 81 height 19
